Goal: Obtain resource: Download file/media

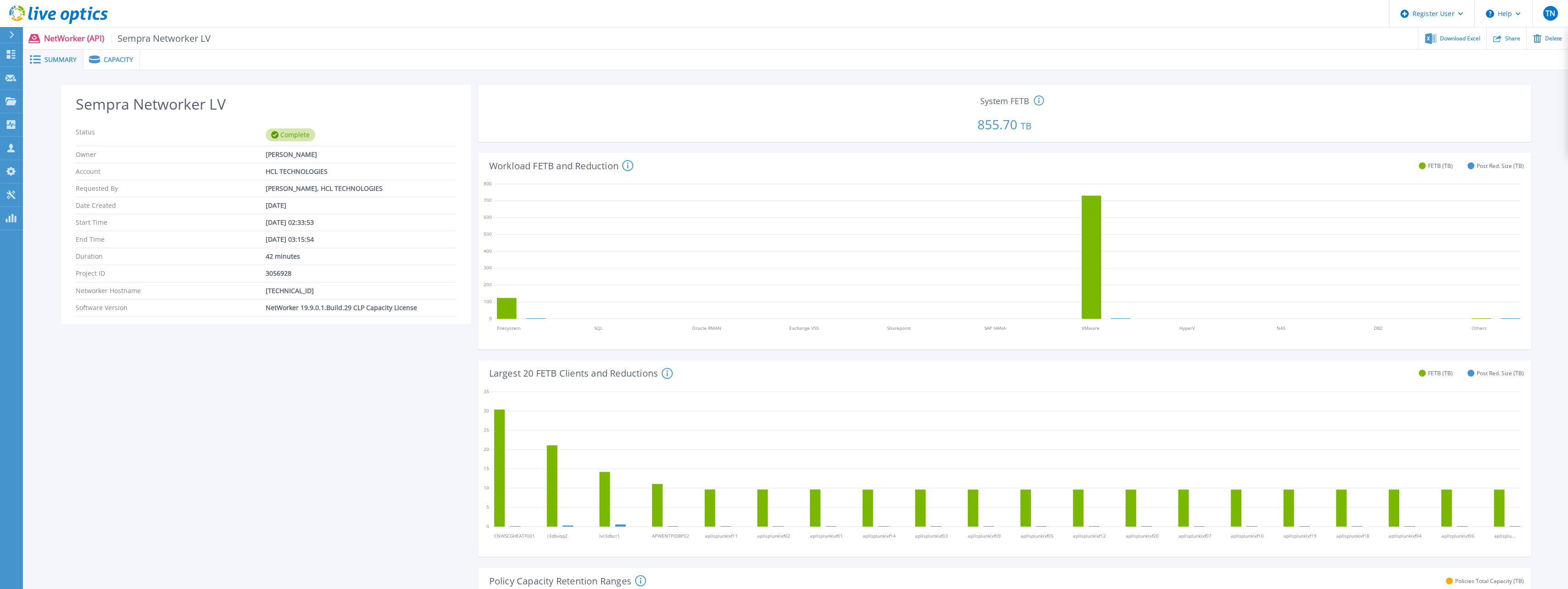
click at [114, 52] on div "Capacity" at bounding box center [111, 60] width 57 height 21
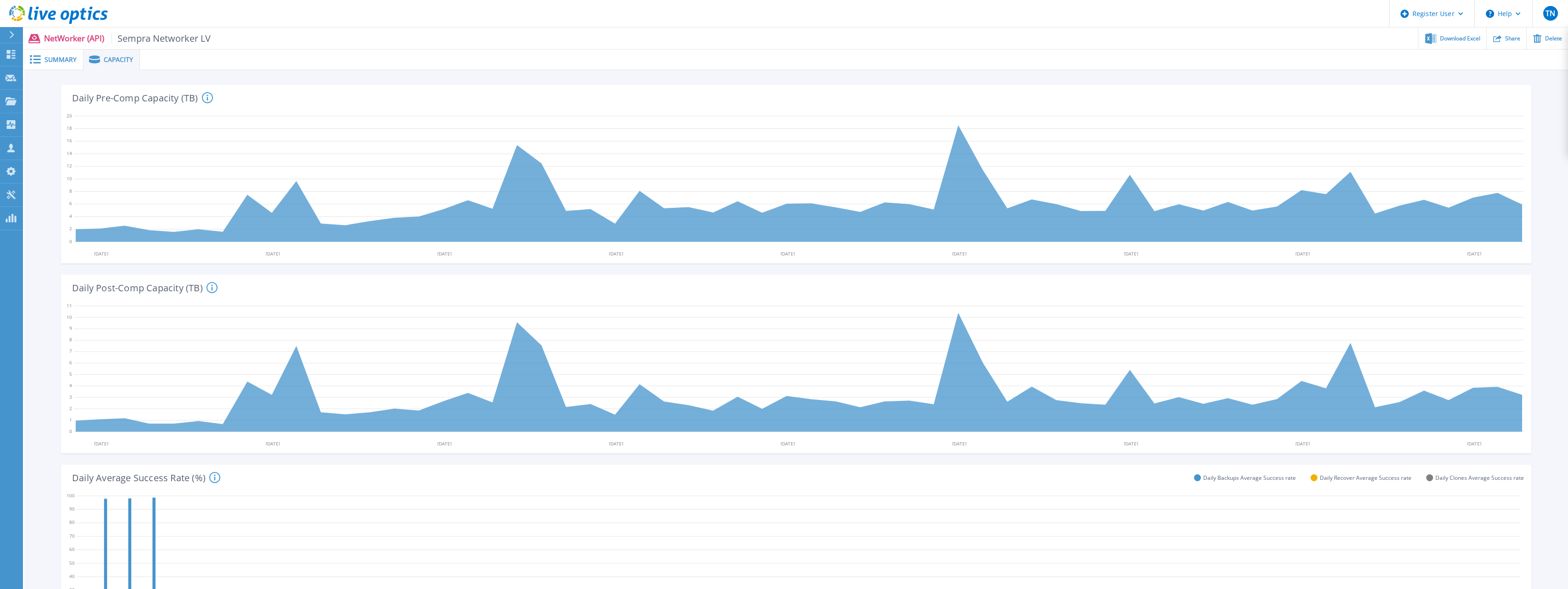
click at [66, 57] on span "Summary" at bounding box center [60, 60] width 32 height 7
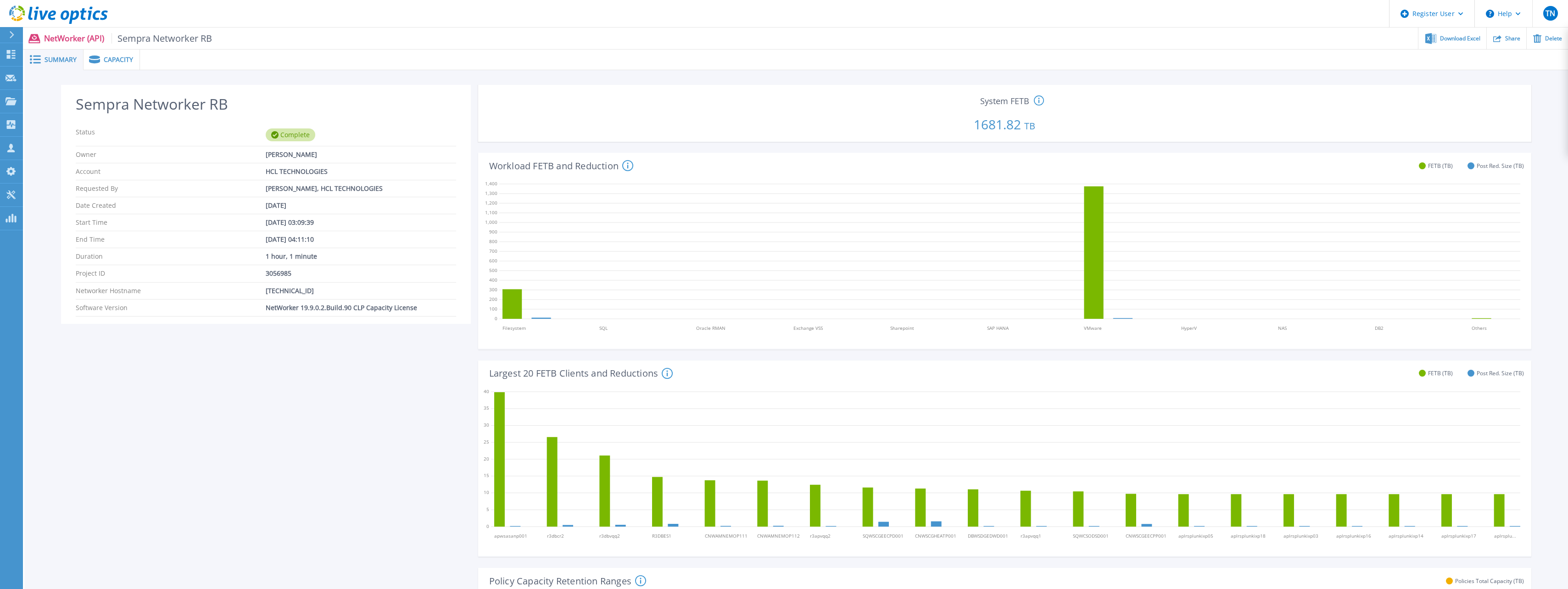
click at [111, 62] on span "Capacity" at bounding box center [118, 60] width 29 height 7
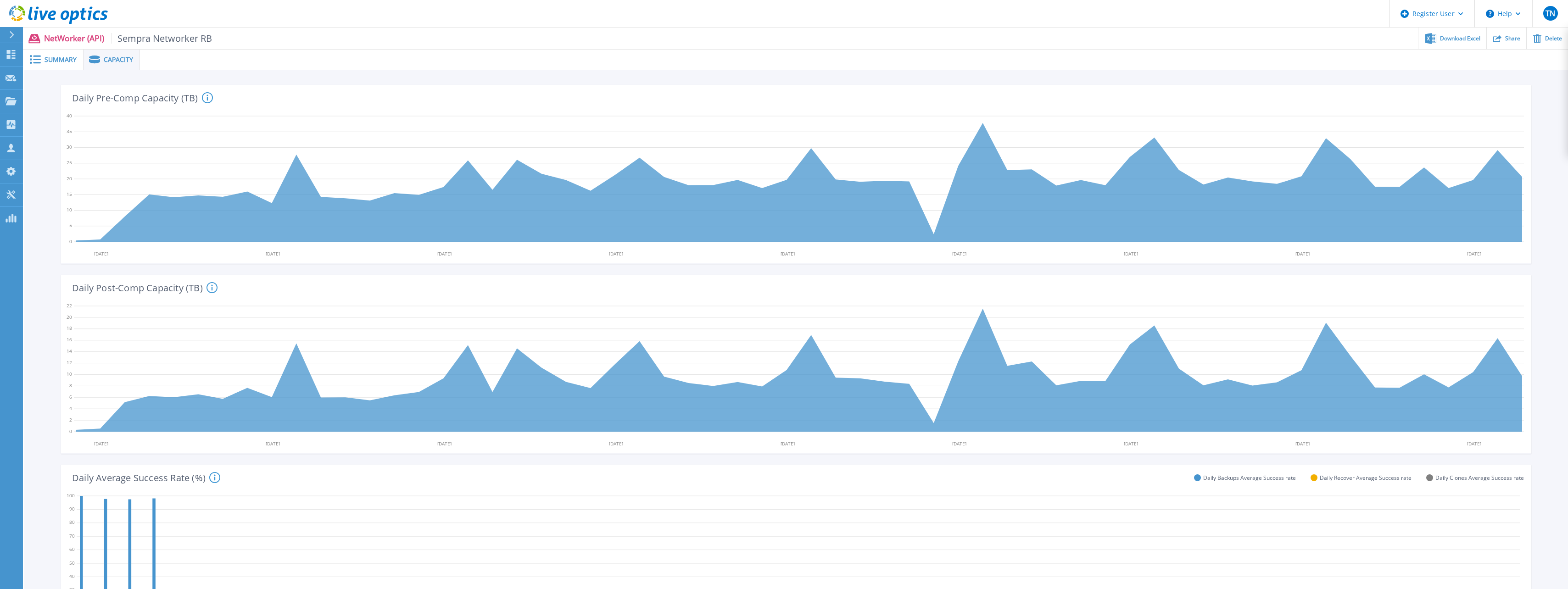
click at [78, 59] on div "Summary" at bounding box center [54, 60] width 59 height 21
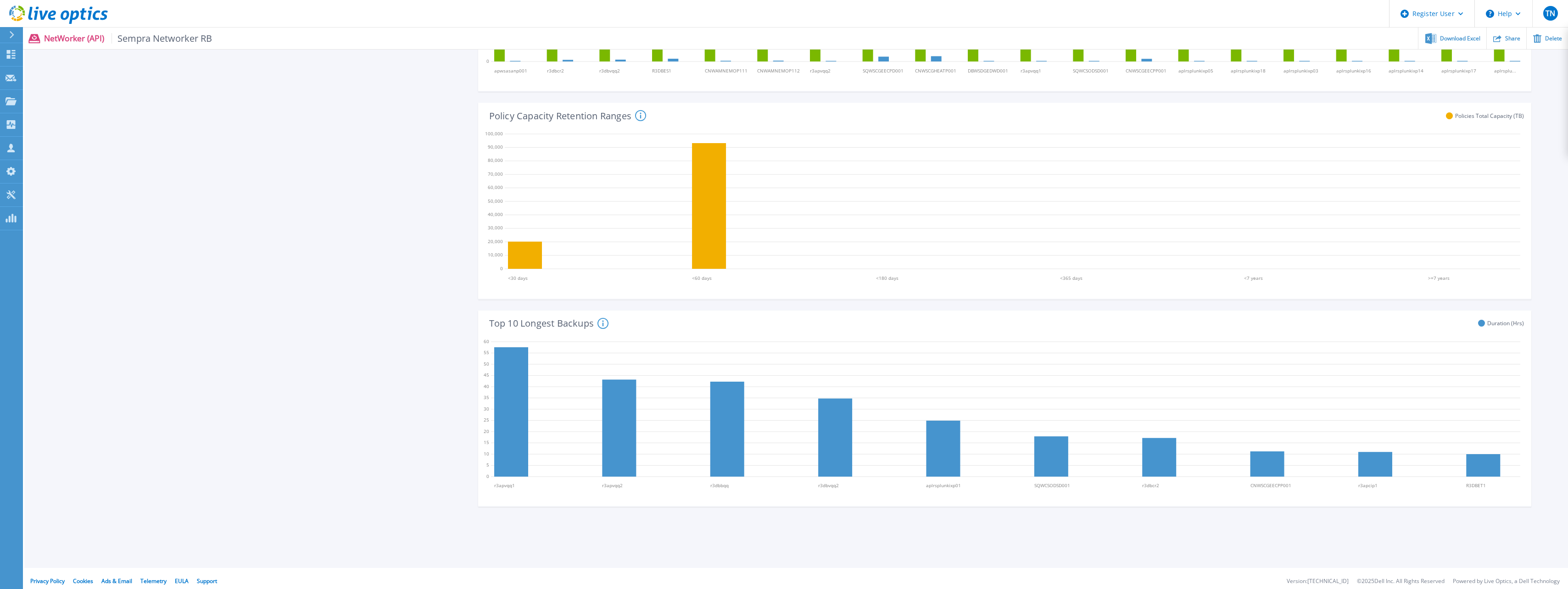
scroll to position [472, 0]
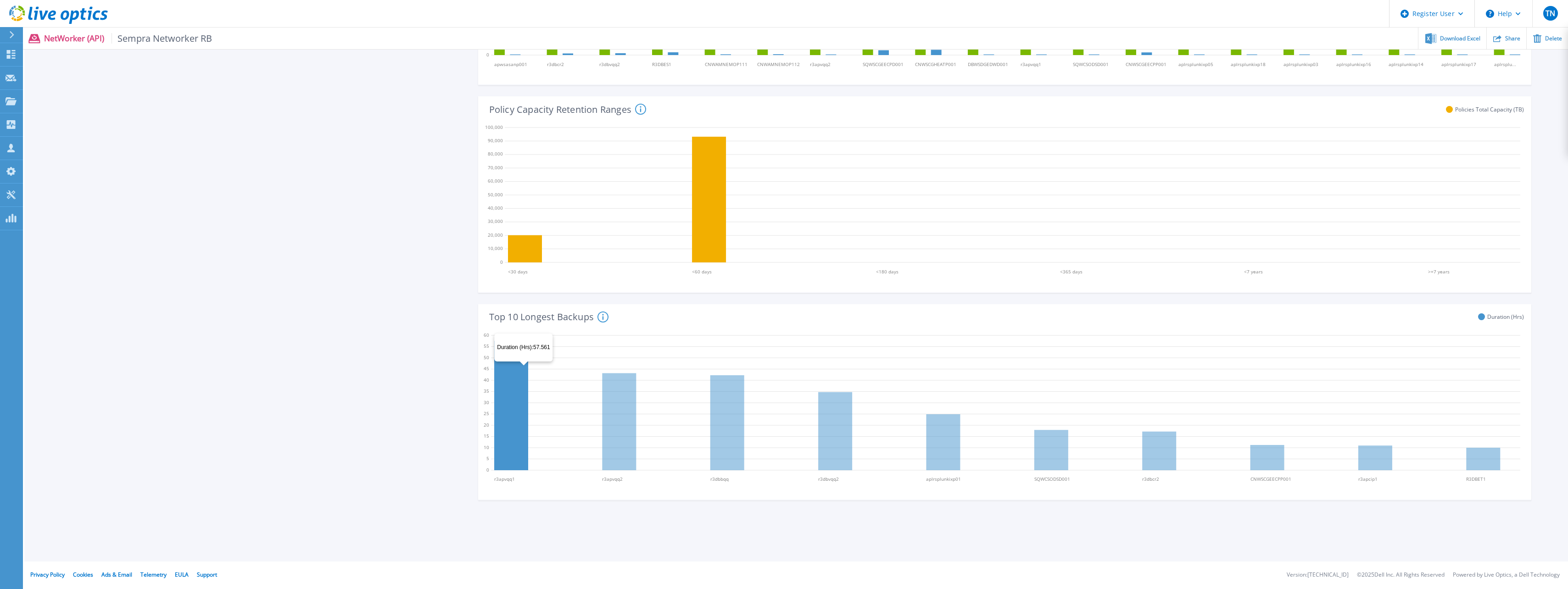
click at [523, 367] on icon at bounding box center [511, 405] width 34 height 130
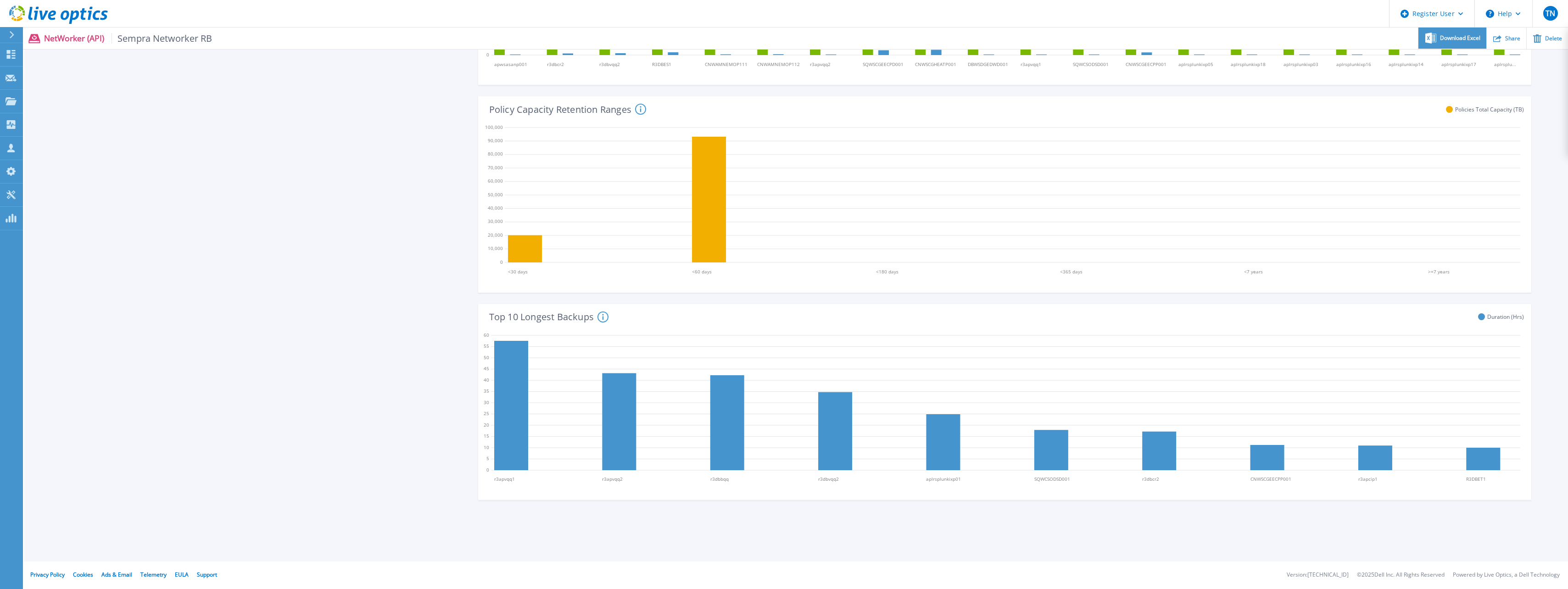
click at [1454, 41] on span "Download Excel" at bounding box center [1460, 38] width 40 height 5
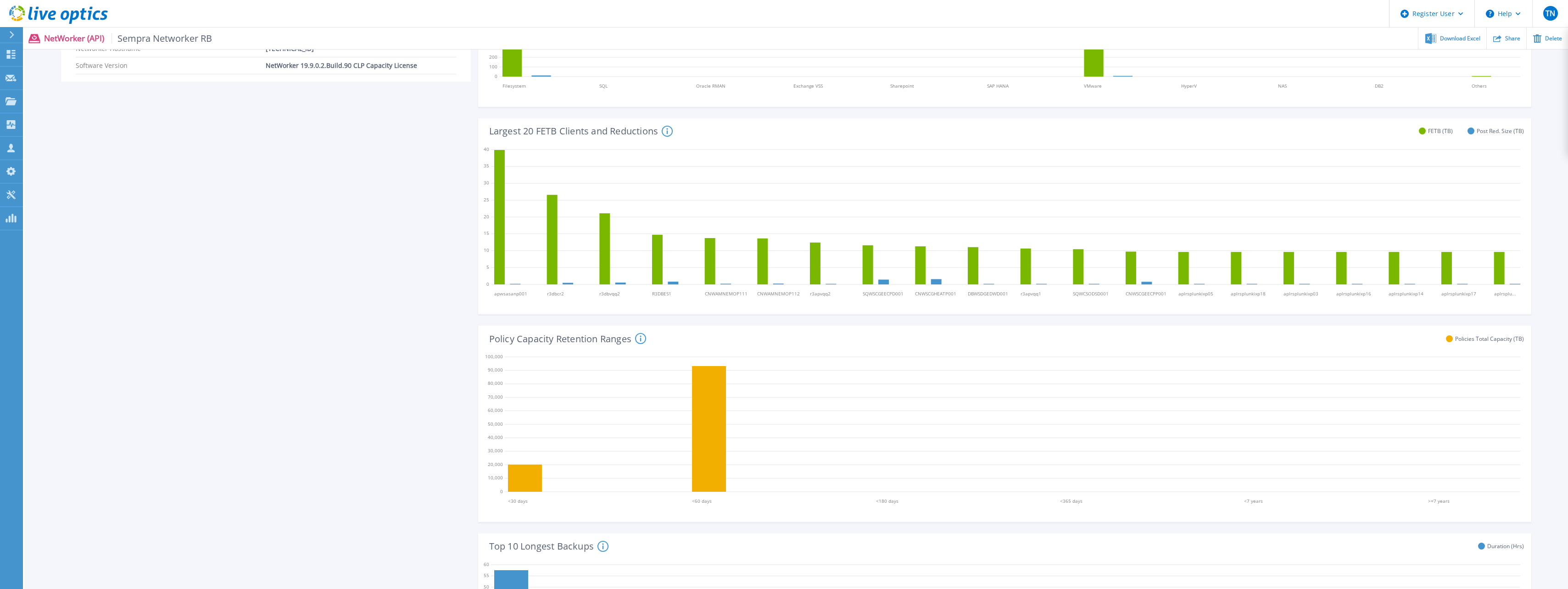
scroll to position [0, 0]
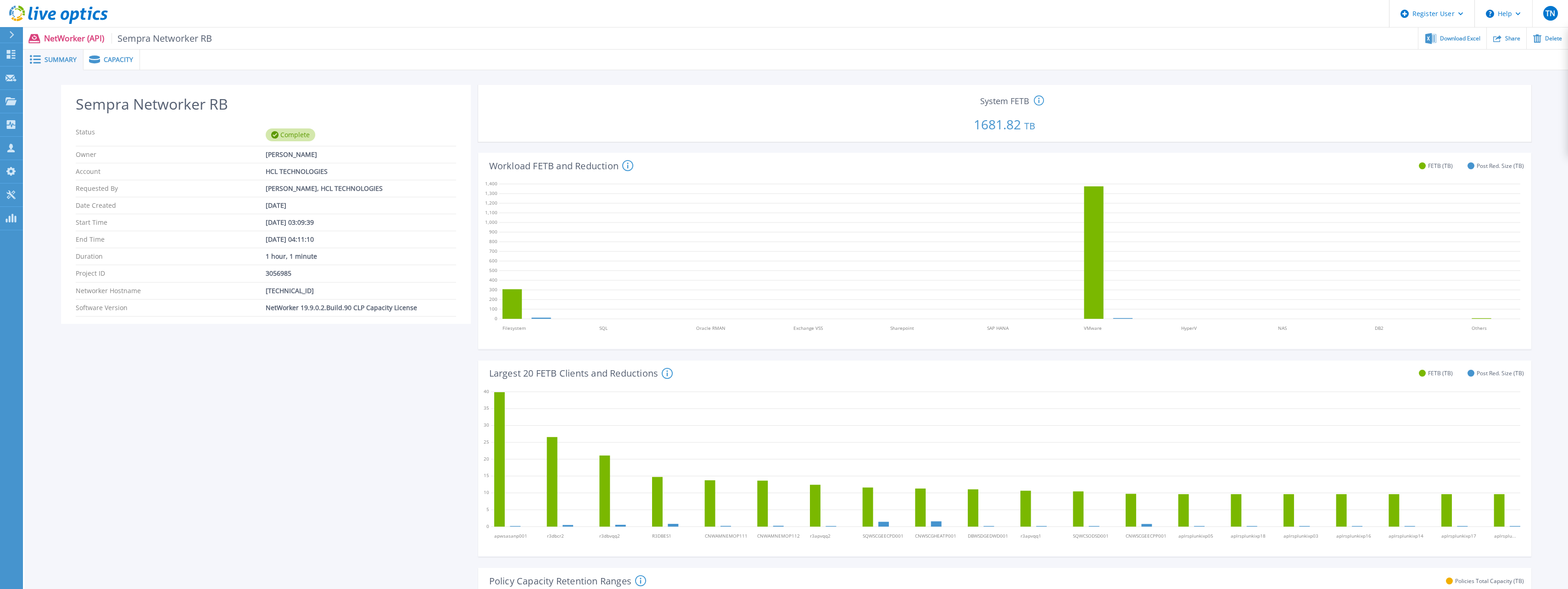
click at [103, 57] on span "Capacity" at bounding box center [118, 60] width 29 height 7
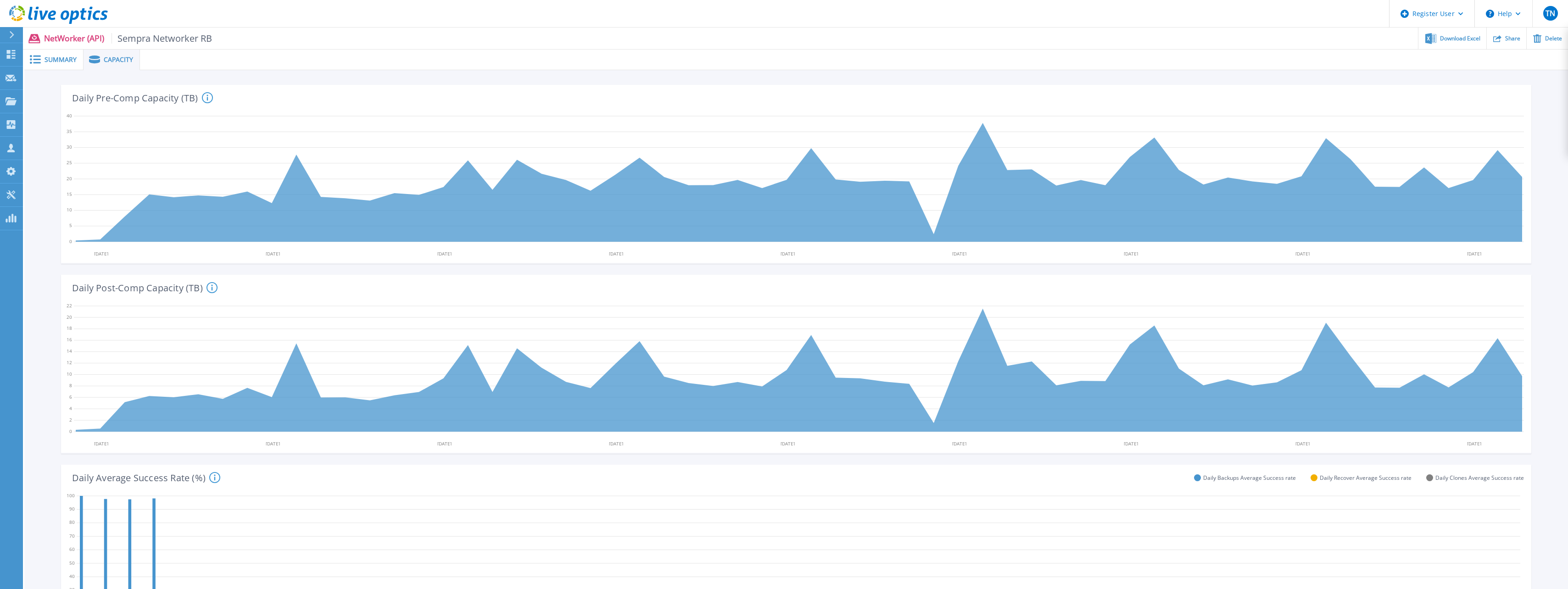
click at [63, 57] on span "Summary" at bounding box center [60, 60] width 32 height 7
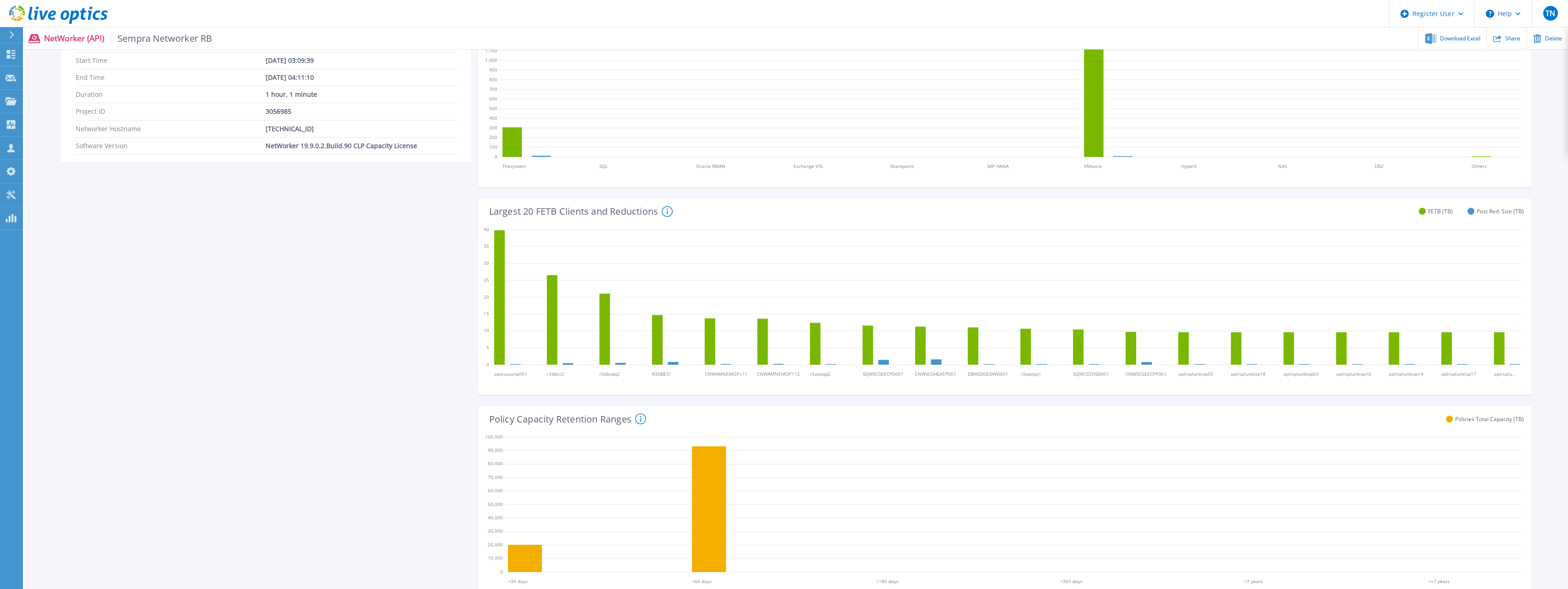
scroll to position [184, 0]
